Goal: Use online tool/utility: Use online tool/utility

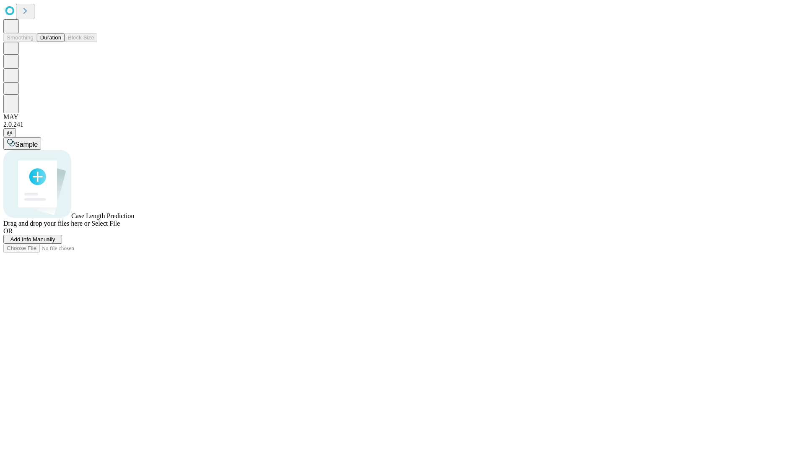
click at [120, 227] on span "Select File" at bounding box center [105, 223] width 29 height 7
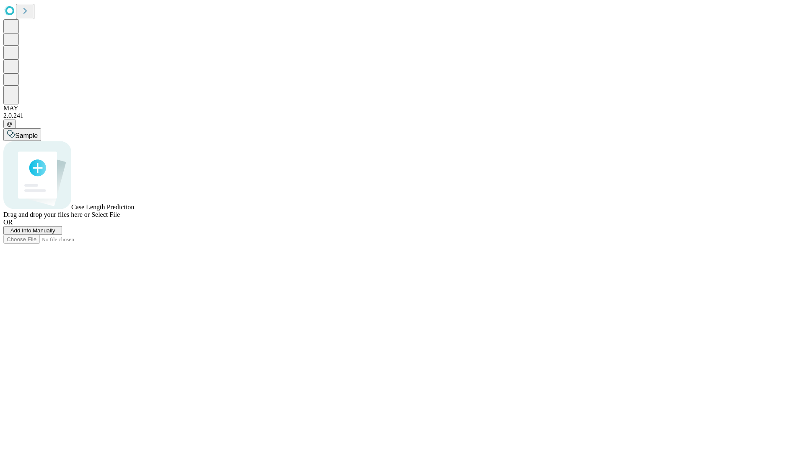
click at [120, 218] on span "Select File" at bounding box center [105, 214] width 29 height 7
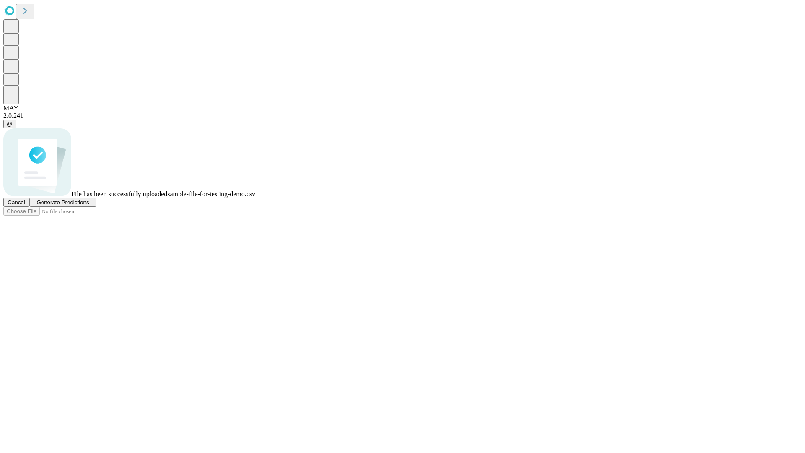
click at [89, 205] on span "Generate Predictions" at bounding box center [62, 202] width 52 height 6
